Goal: Information Seeking & Learning: Learn about a topic

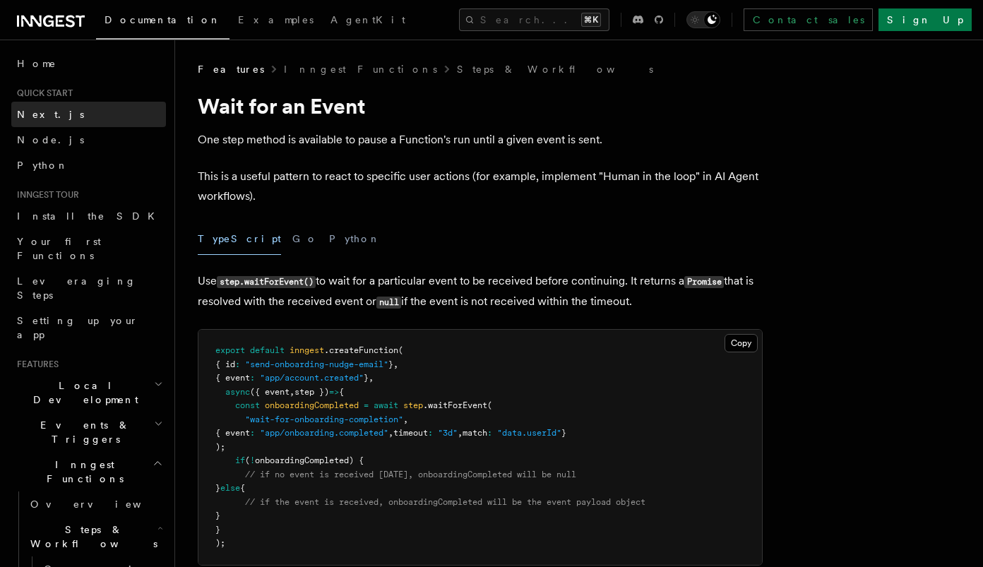
click at [40, 120] on span "Next.js" at bounding box center [50, 114] width 67 height 14
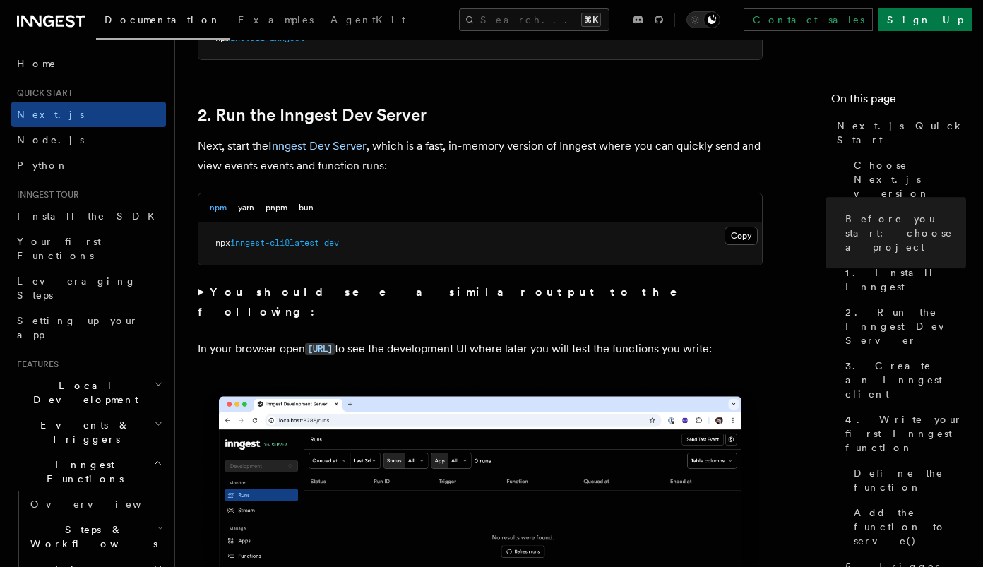
scroll to position [956, 0]
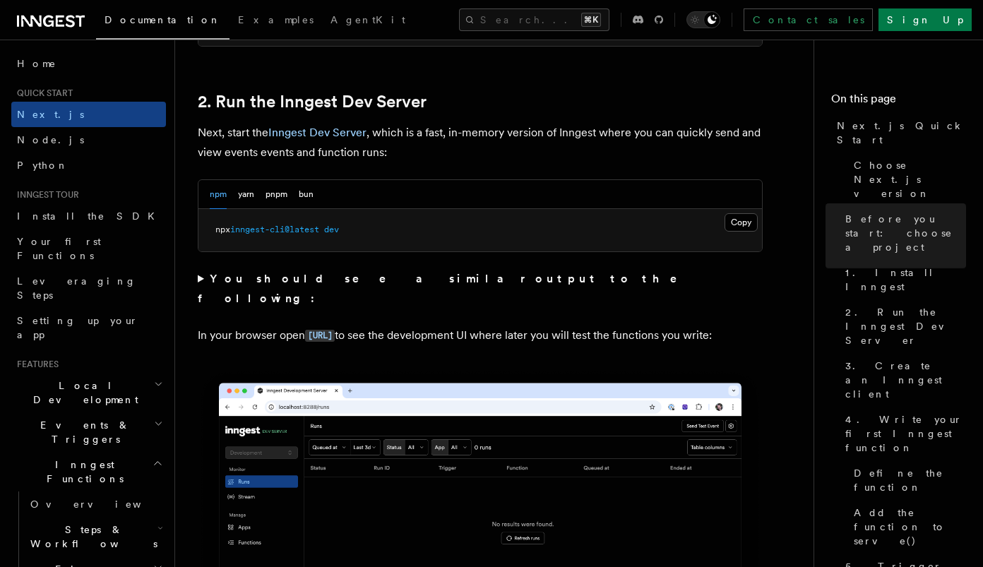
click at [324, 234] on span at bounding box center [321, 230] width 5 height 10
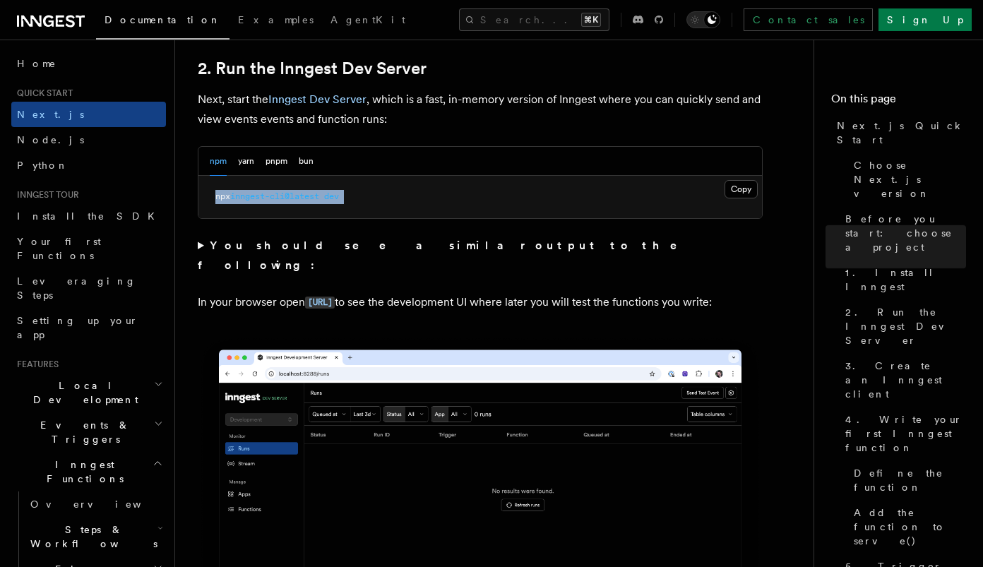
scroll to position [1010, 0]
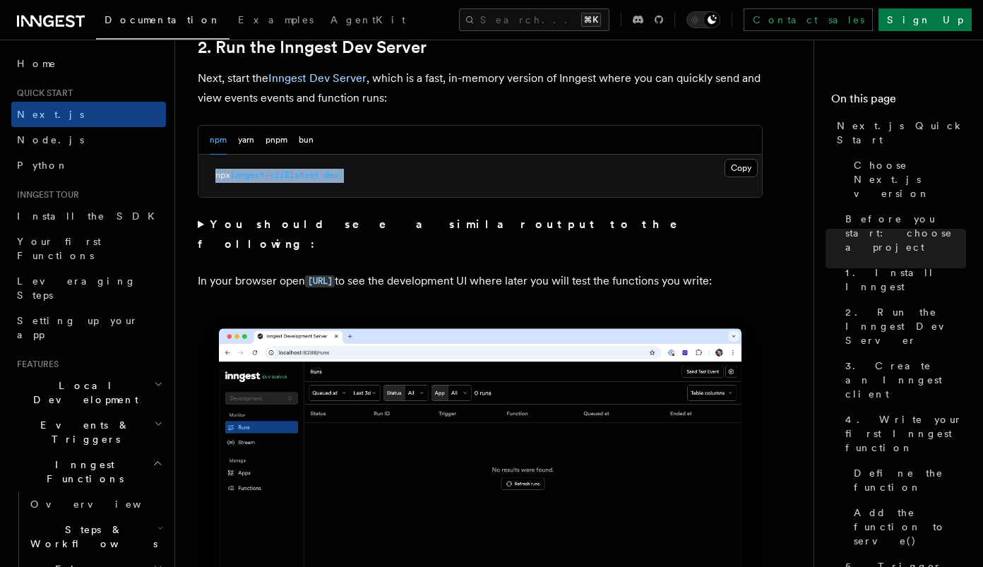
copy div "npx inngest-cli@latest dev"
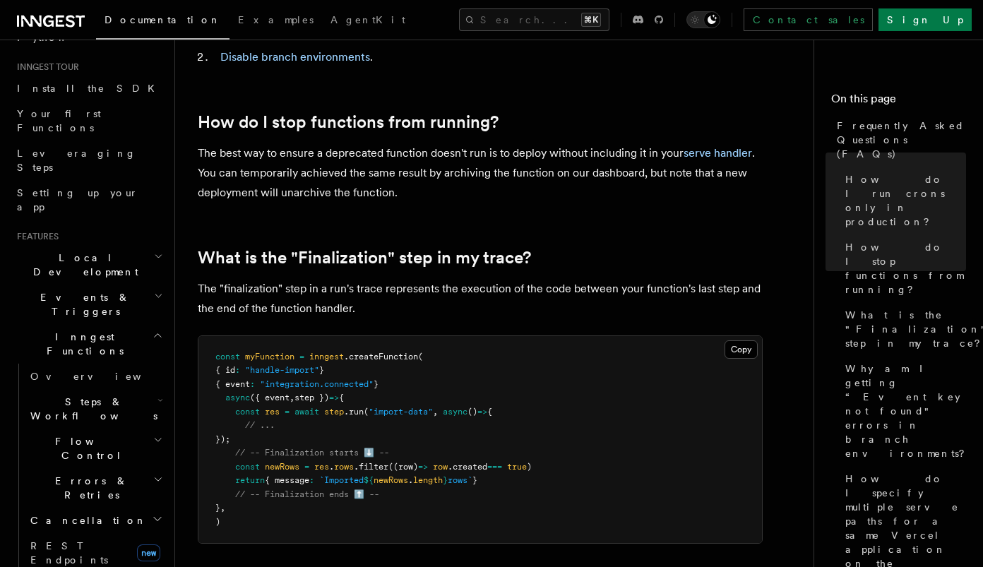
scroll to position [135, 0]
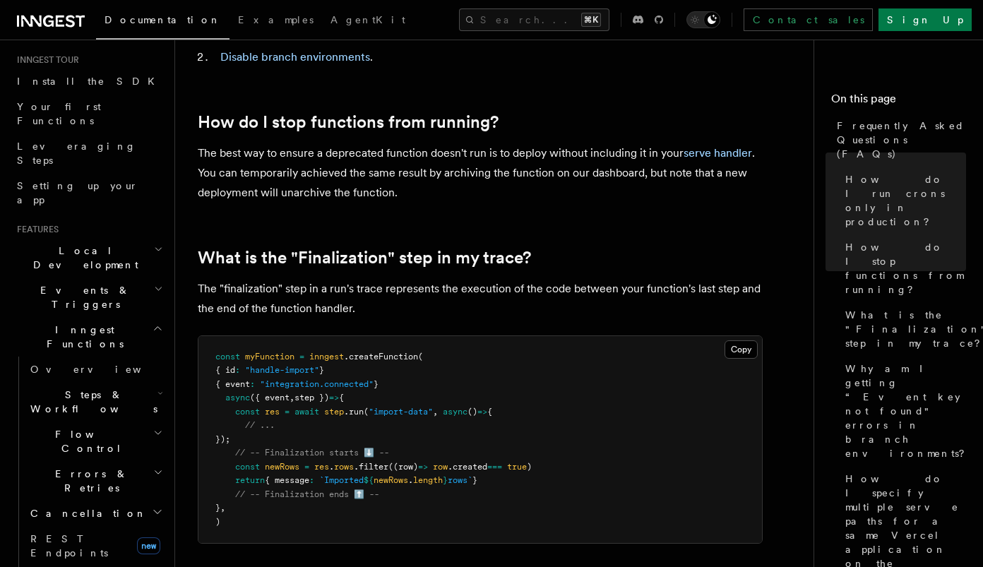
click at [87, 388] on span "Steps & Workflows" at bounding box center [91, 402] width 133 height 28
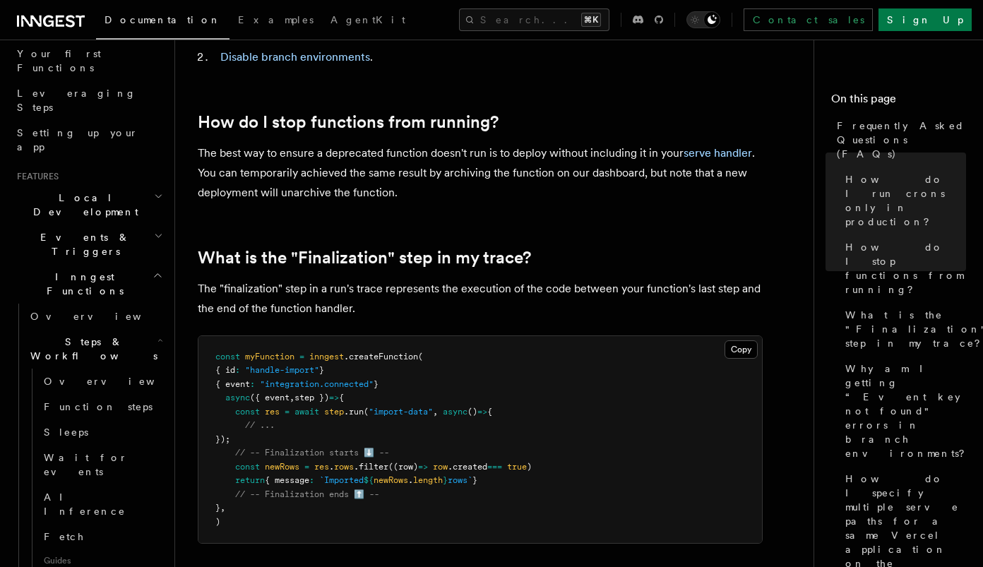
scroll to position [184, 0]
click at [64, 333] on h2 "Steps & Workflows" at bounding box center [95, 353] width 141 height 40
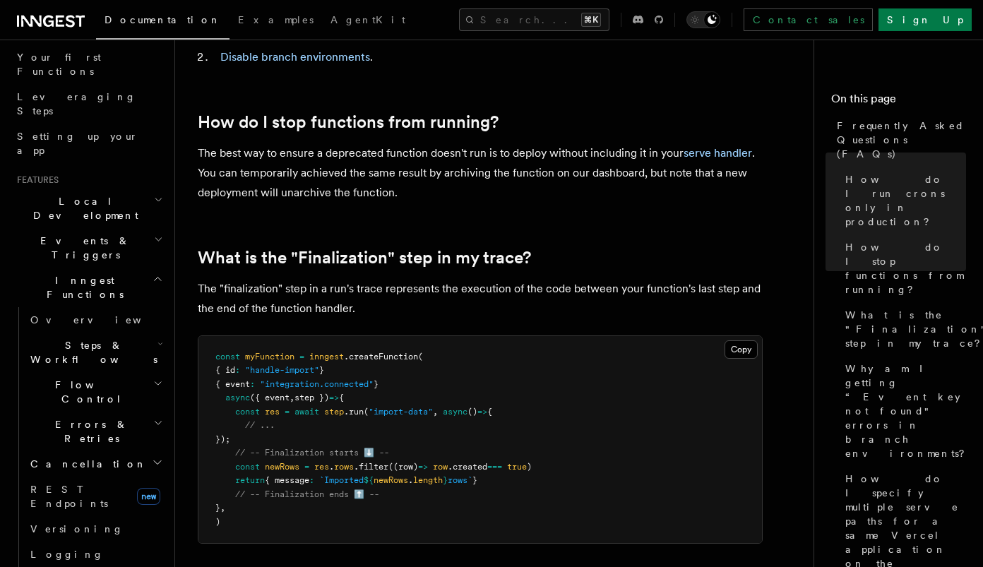
click at [64, 378] on span "Flow Control" at bounding box center [89, 392] width 129 height 28
click at [64, 417] on span "Errors & Retries" at bounding box center [89, 431] width 129 height 28
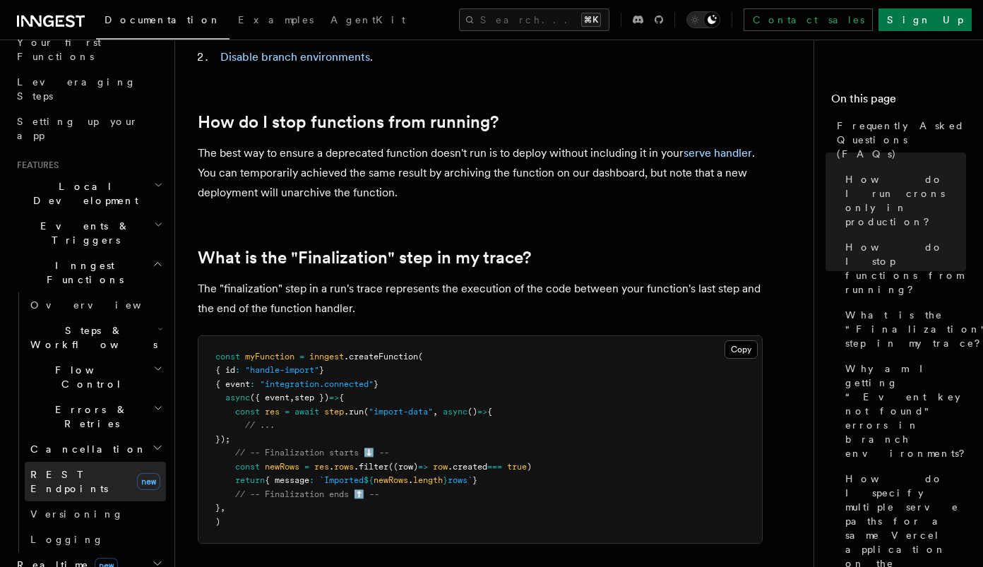
scroll to position [203, 0]
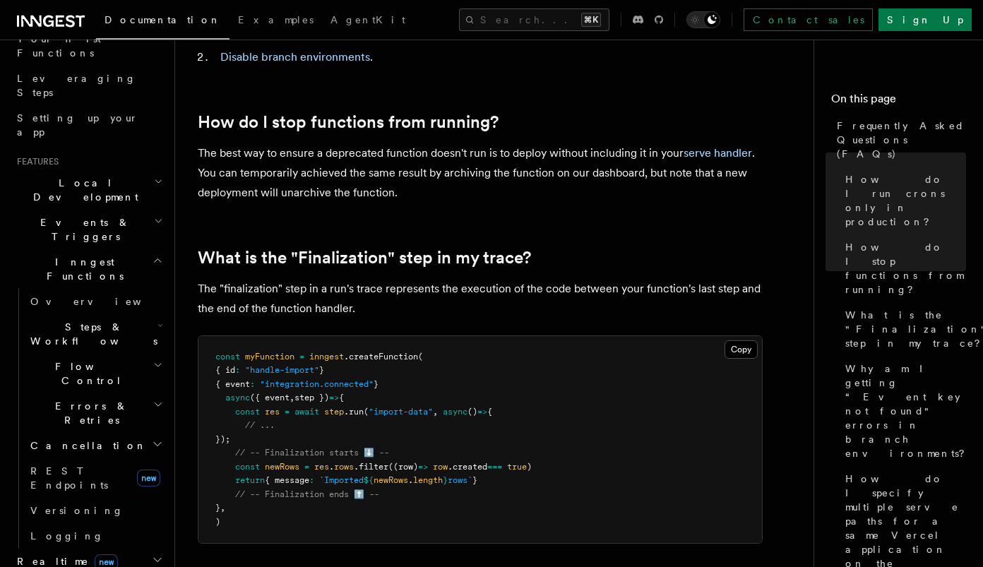
click at [57, 320] on span "Steps & Workflows" at bounding box center [91, 334] width 133 height 28
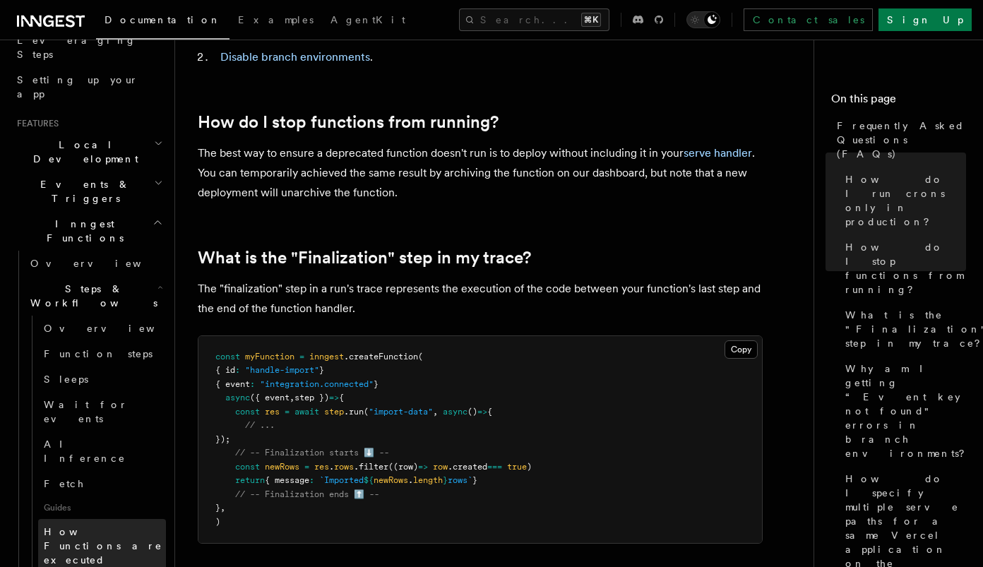
scroll to position [242, 0]
click at [67, 280] on span "Steps & Workflows" at bounding box center [91, 294] width 133 height 28
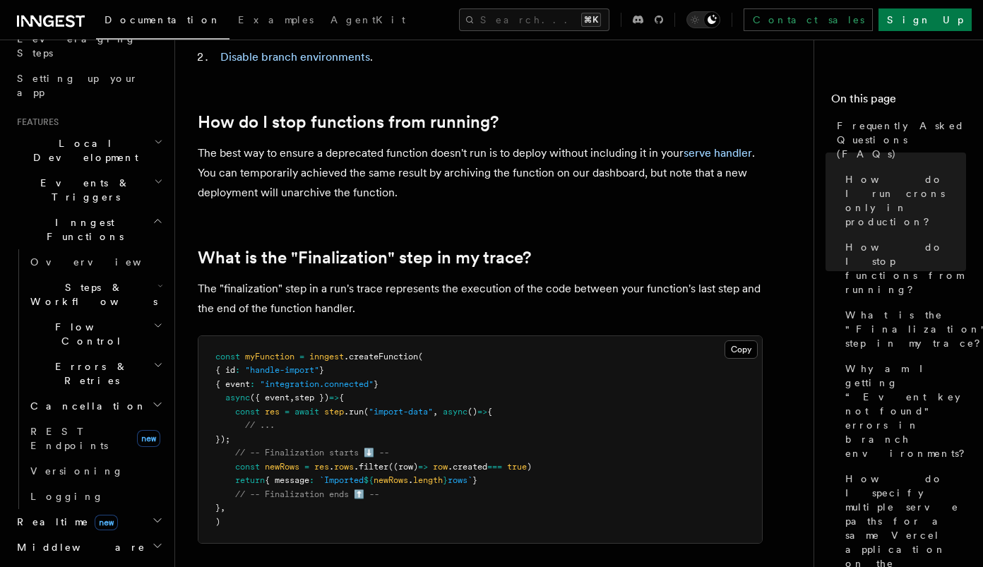
click at [71, 320] on span "Flow Control" at bounding box center [89, 334] width 129 height 28
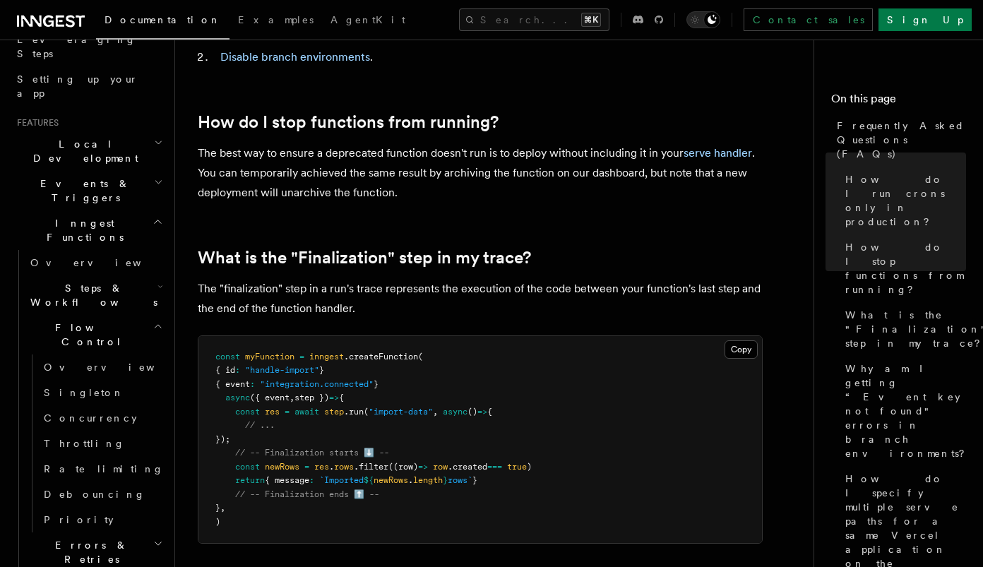
scroll to position [245, 0]
click at [69, 311] on h2 "Flow Control" at bounding box center [95, 331] width 141 height 40
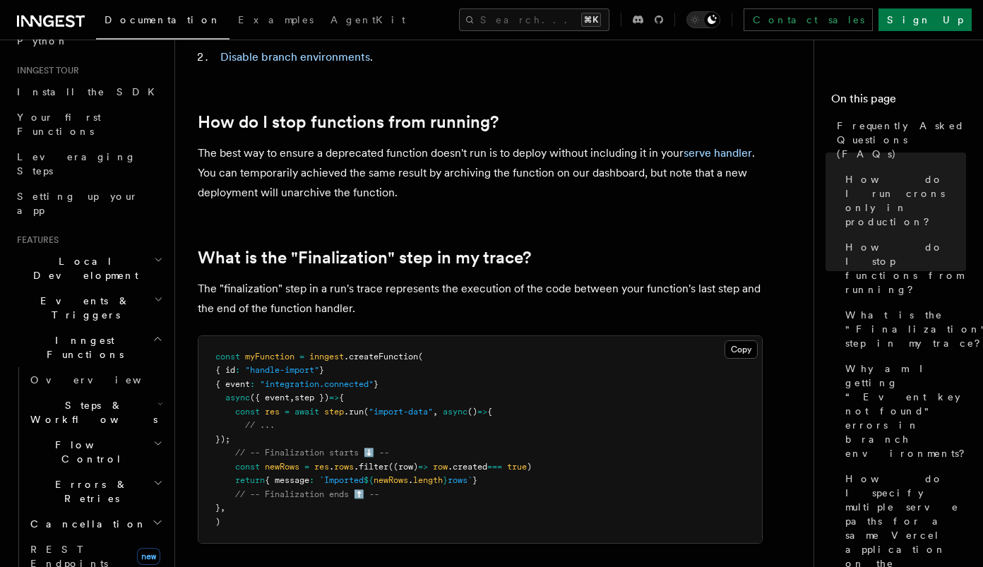
scroll to position [134, 0]
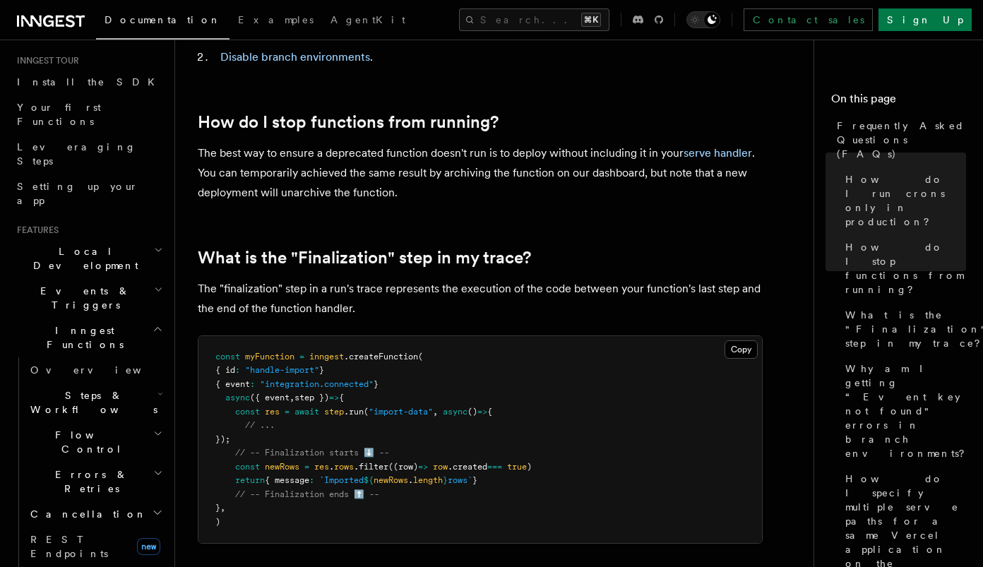
click at [153, 323] on icon "button" at bounding box center [158, 328] width 11 height 11
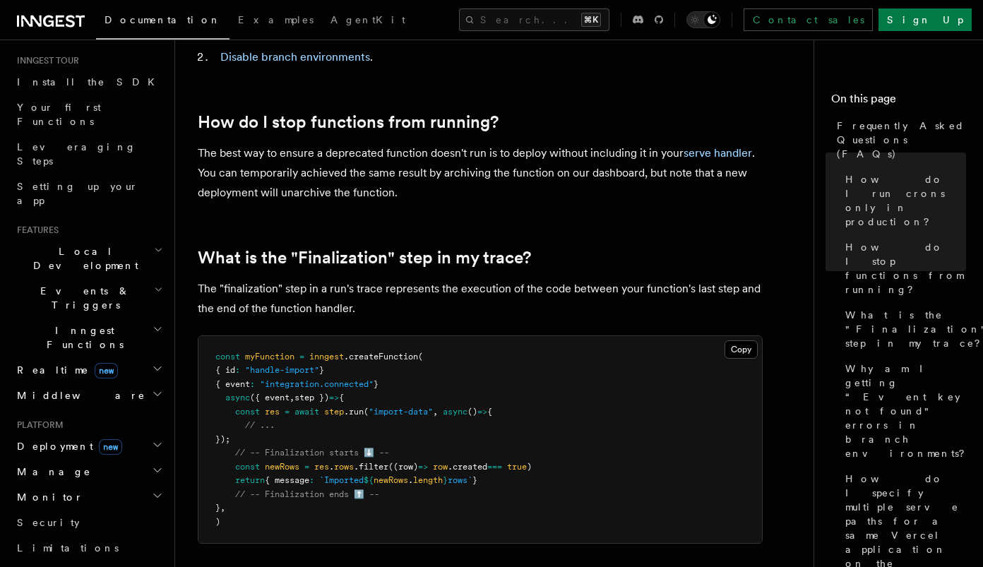
click at [154, 284] on icon "button" at bounding box center [158, 289] width 9 height 11
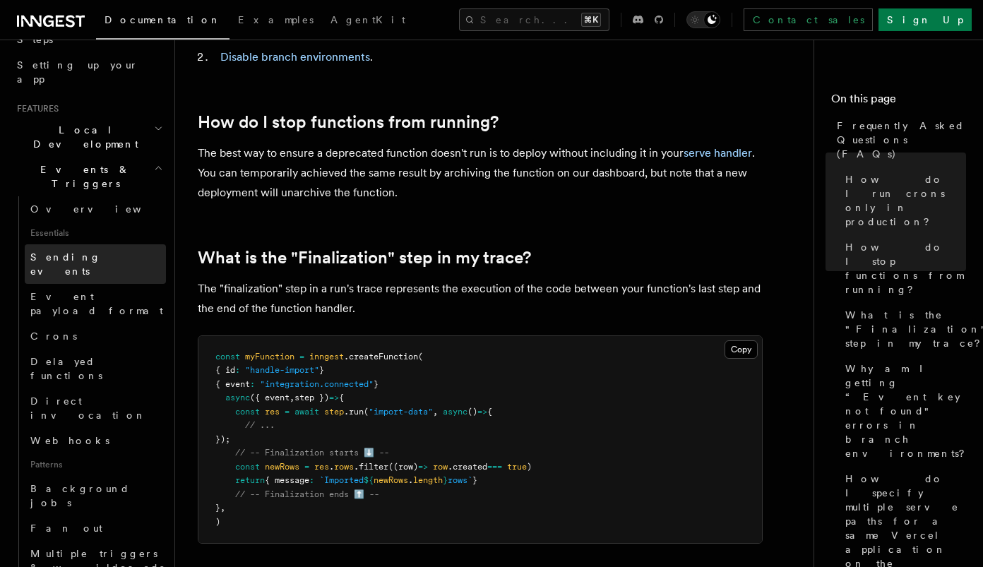
scroll to position [257, 0]
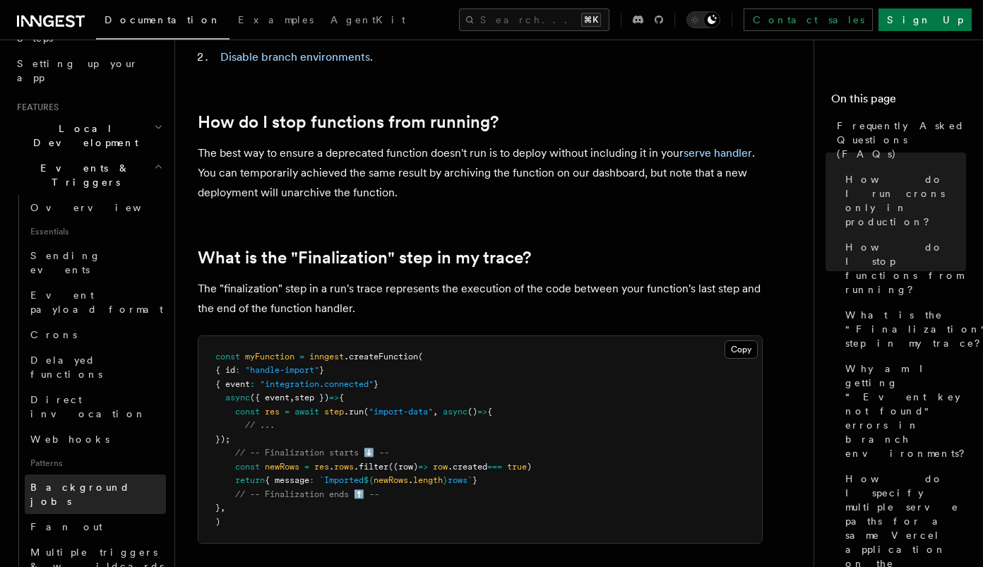
click at [93, 475] on link "Background jobs" at bounding box center [95, 495] width 141 height 40
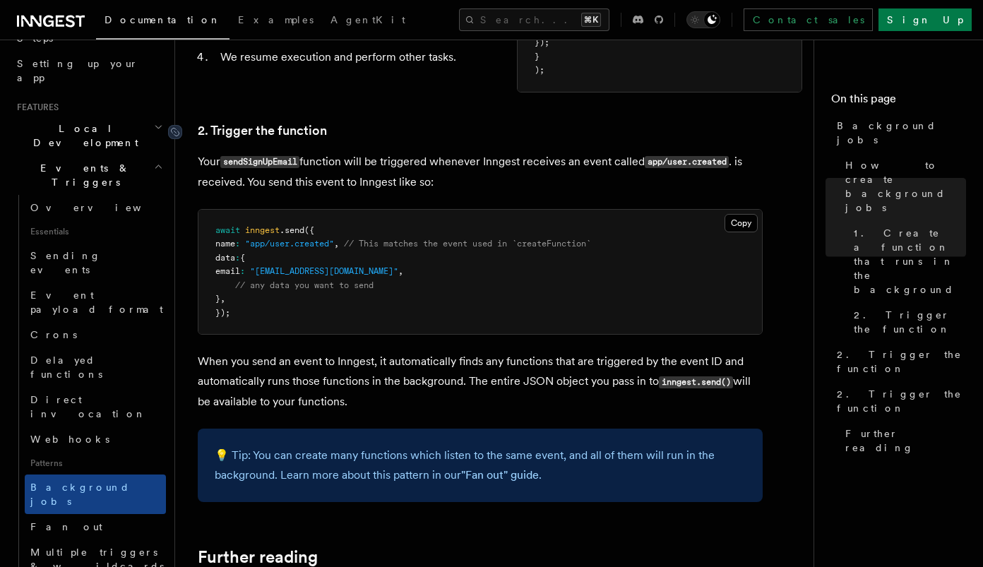
scroll to position [871, 0]
